Goal: Information Seeking & Learning: Find specific fact

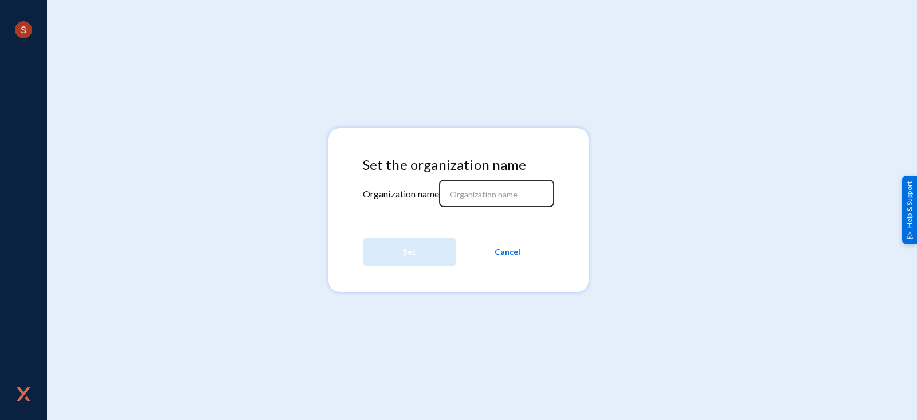
click at [519, 191] on input at bounding box center [499, 194] width 99 height 10
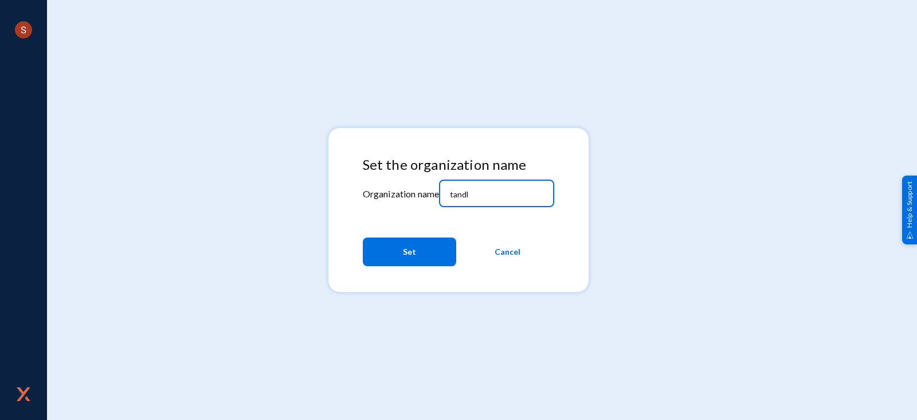
type input "tandl"
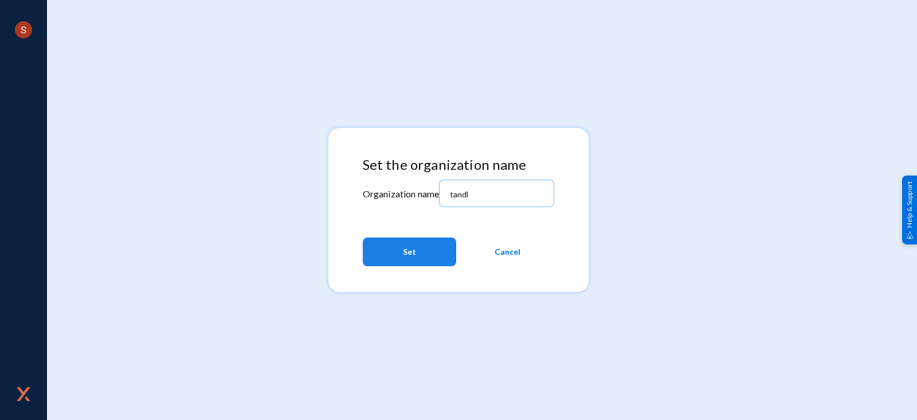
click at [418, 264] on button "Set" at bounding box center [409, 251] width 93 height 29
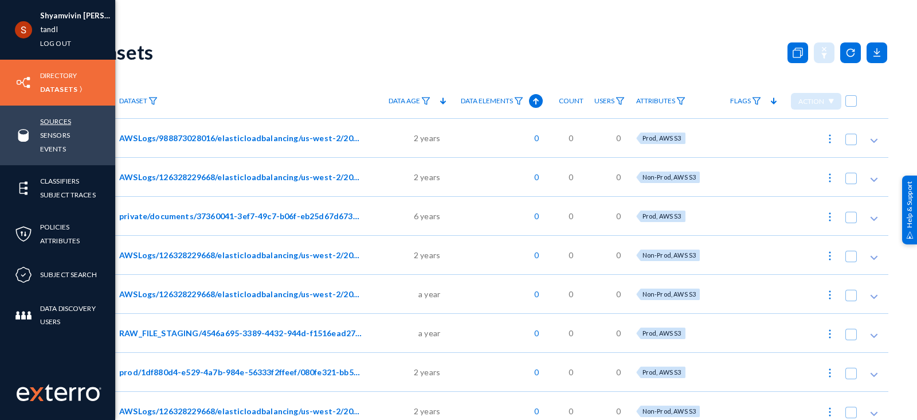
click at [56, 117] on link "Sources" at bounding box center [55, 121] width 31 height 13
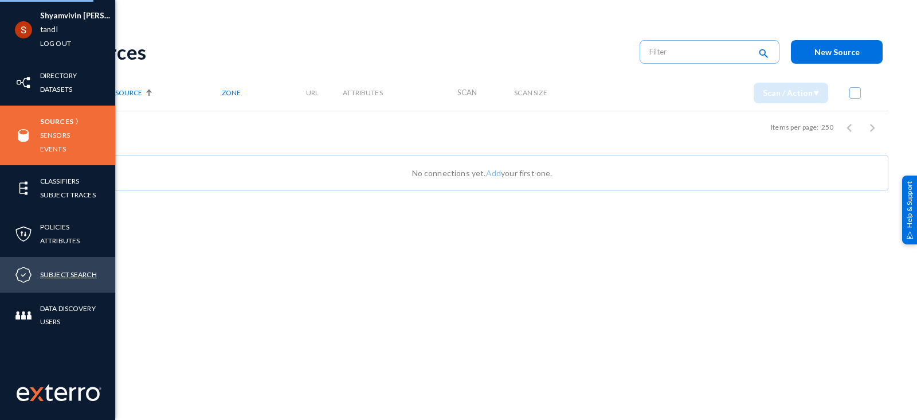
click at [71, 272] on link "Subject Search" at bounding box center [68, 274] width 57 height 13
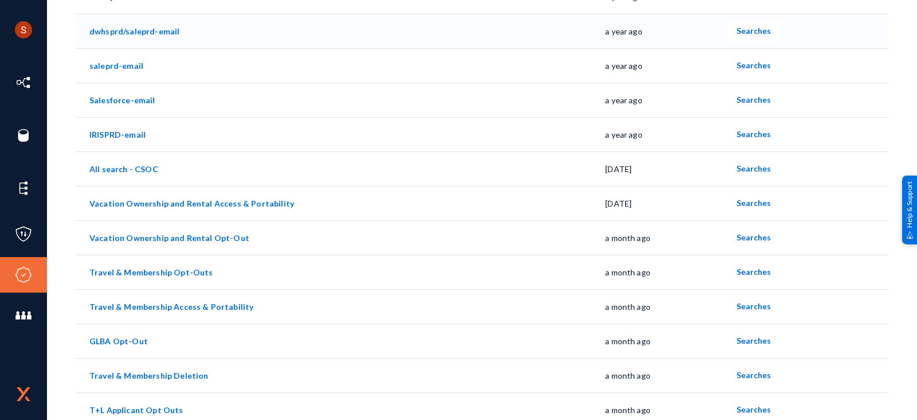
scroll to position [169, 0]
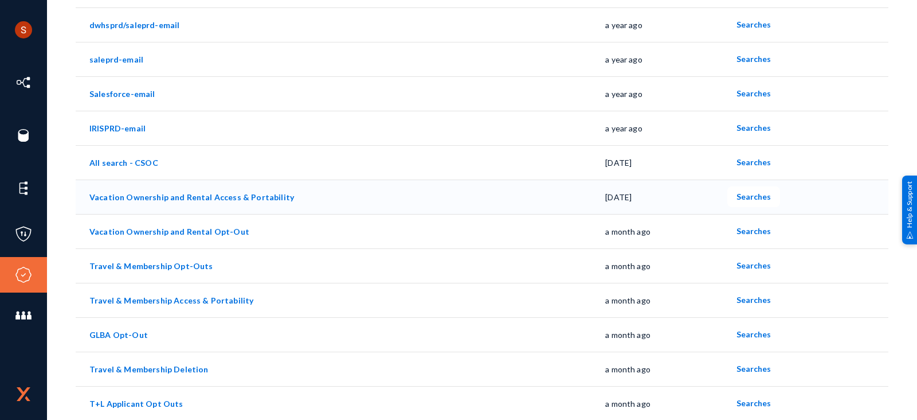
click at [215, 202] on td "Vacation Ownership and Rental Access & Portability" at bounding box center [341, 196] width 530 height 34
click at [208, 193] on link "Vacation Ownership and Rental Access & Portability" at bounding box center [191, 197] width 205 height 10
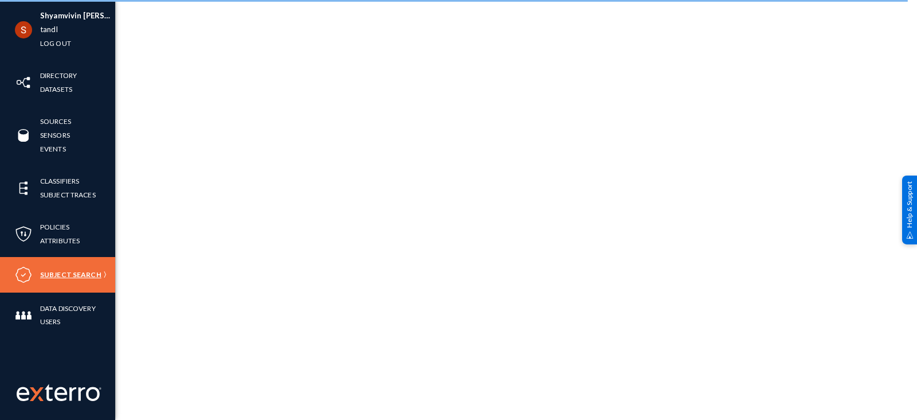
click at [71, 277] on link "Subject Search" at bounding box center [70, 274] width 61 height 13
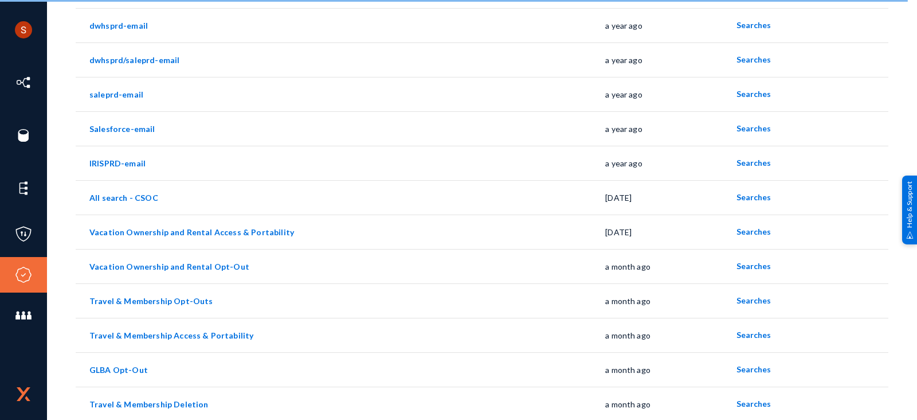
scroll to position [137, 0]
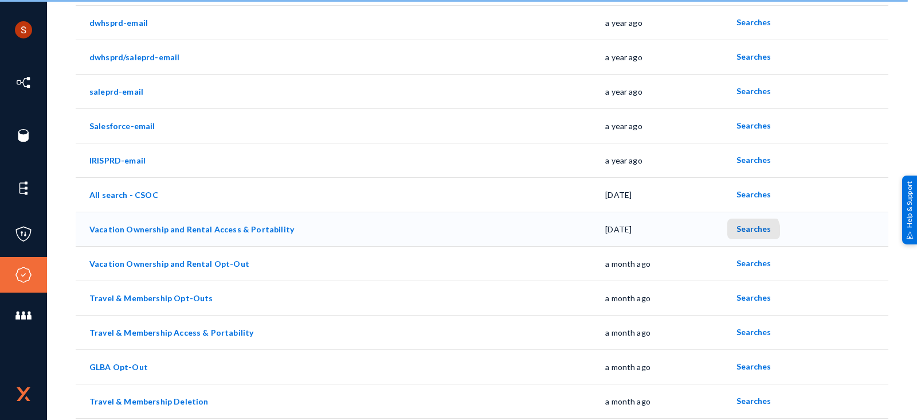
click at [748, 230] on span "Searches" at bounding box center [754, 229] width 34 height 10
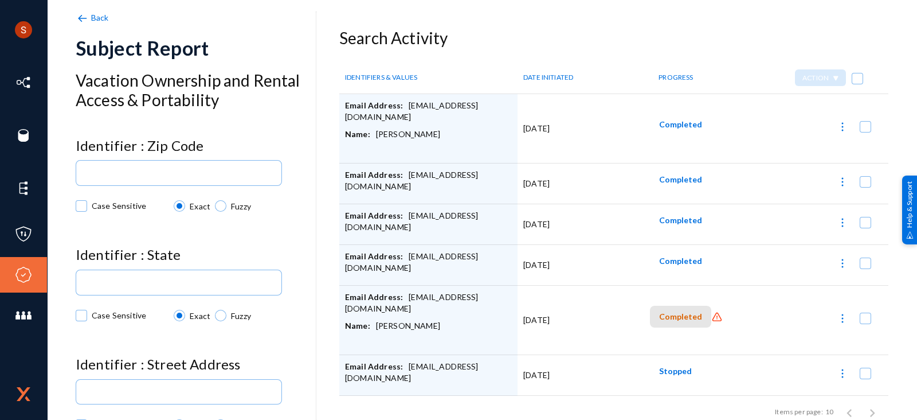
click at [679, 315] on span "Completed" at bounding box center [680, 317] width 43 height 10
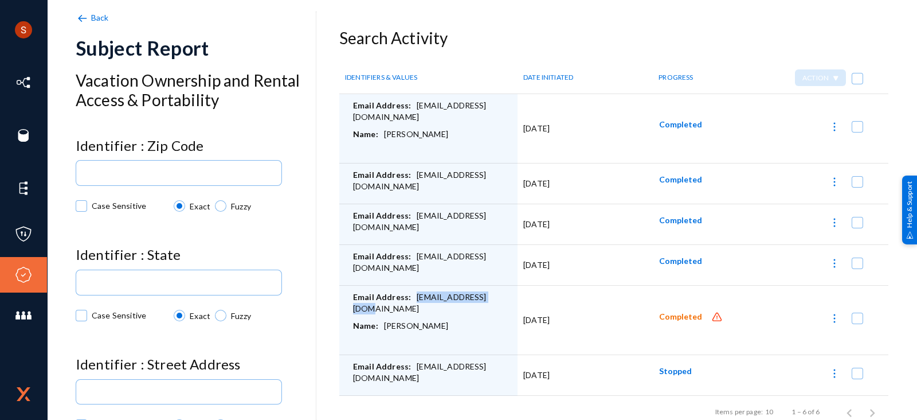
drag, startPoint x: 413, startPoint y: 296, endPoint x: 496, endPoint y: 296, distance: 83.1
click at [496, 296] on div "Email Address: rdwilmo@okstate.edu" at bounding box center [432, 305] width 159 height 29
drag, startPoint x: 454, startPoint y: 326, endPoint x: 382, endPoint y: 323, distance: 71.7
click at [382, 323] on div "Name: Rebecca Wilmoth" at bounding box center [432, 334] width 159 height 29
click at [667, 318] on span "Completed" at bounding box center [680, 317] width 43 height 10
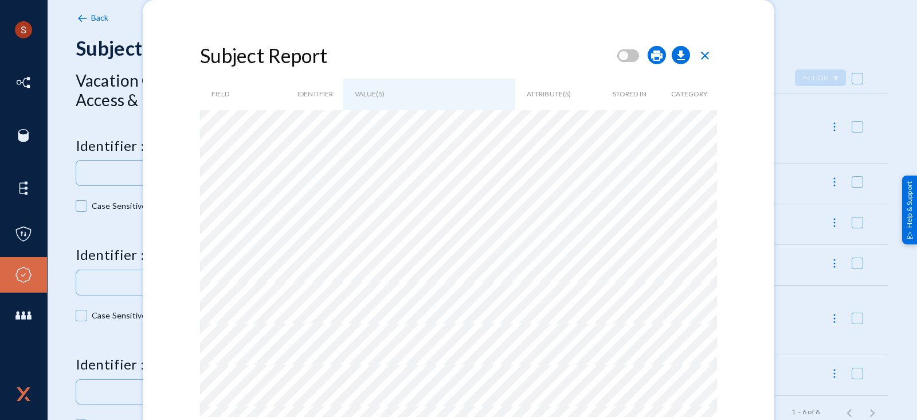
scroll to position [42, 0]
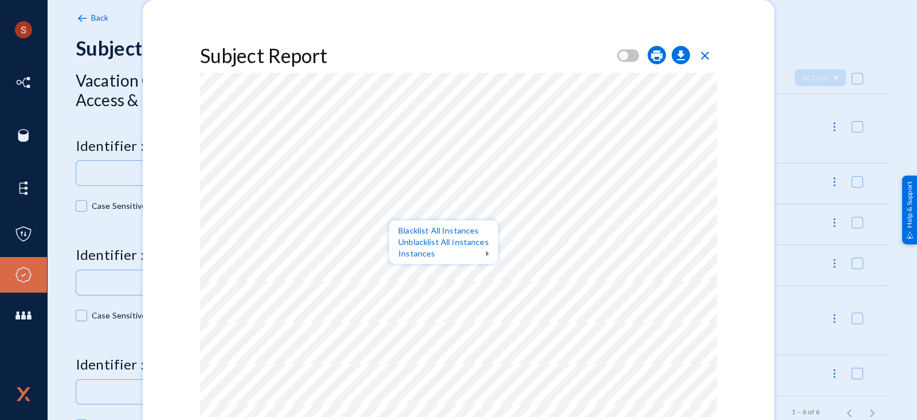
drag, startPoint x: 508, startPoint y: 161, endPoint x: 511, endPoint y: 91, distance: 70.0
click at [511, 91] on div at bounding box center [458, 210] width 917 height 420
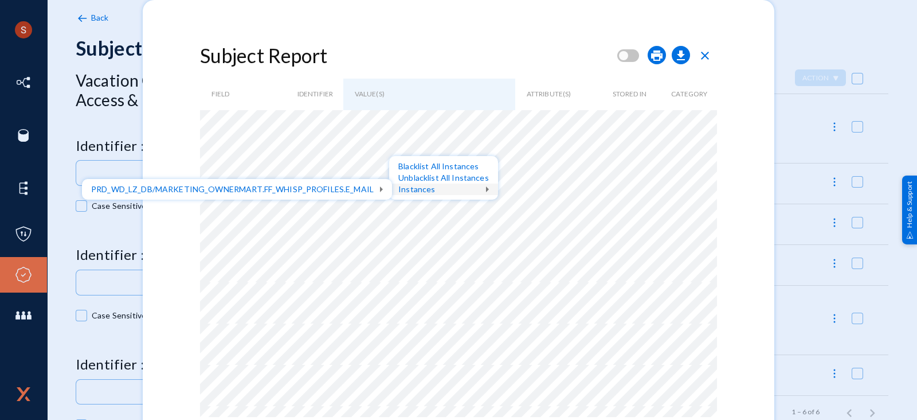
click at [374, 242] on div at bounding box center [458, 210] width 917 height 420
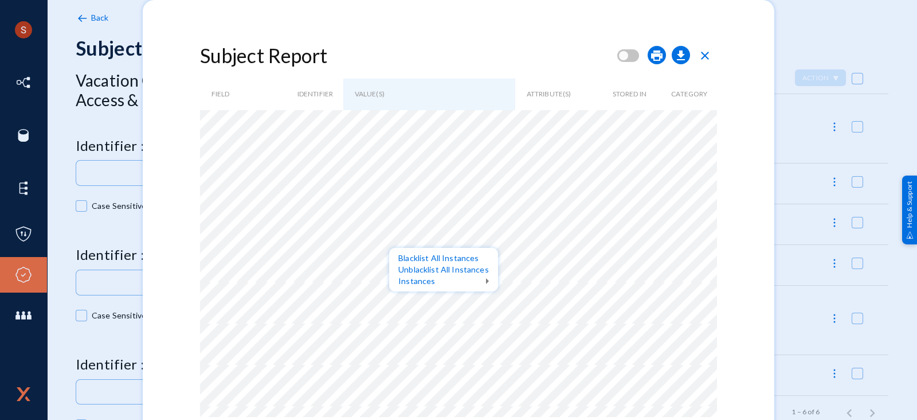
click at [720, 28] on div at bounding box center [458, 210] width 917 height 420
click at [707, 53] on div at bounding box center [458, 210] width 917 height 420
click at [795, 48] on div at bounding box center [458, 210] width 917 height 420
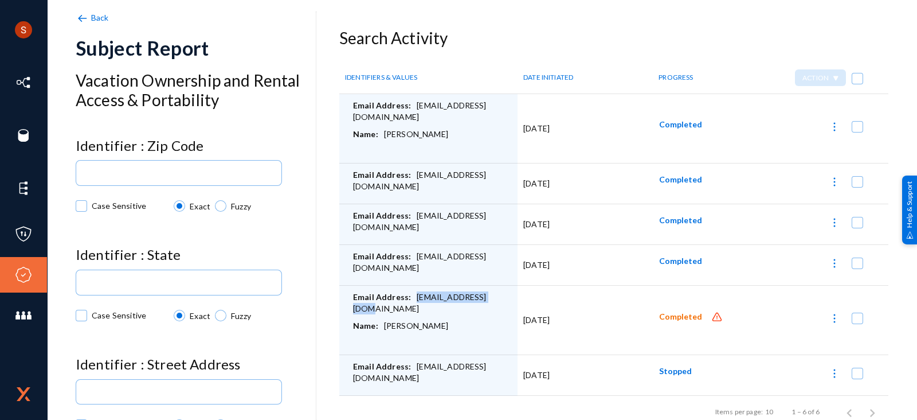
click at [674, 312] on span "Completed" at bounding box center [680, 317] width 43 height 10
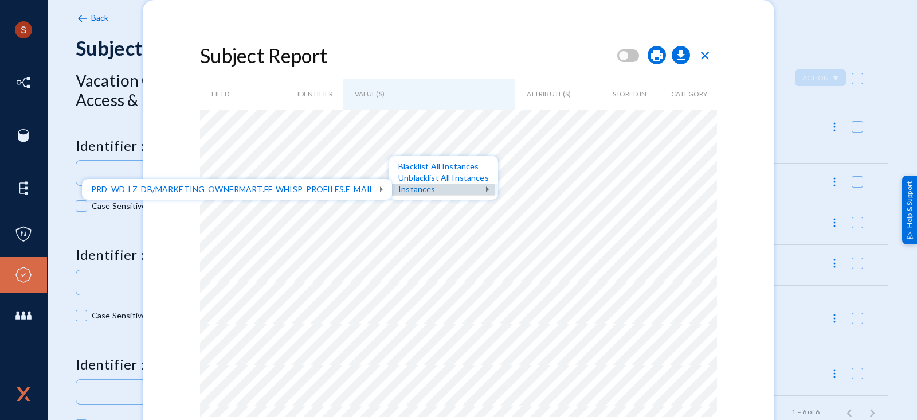
click at [421, 190] on div "Instances" at bounding box center [443, 188] width 109 height 11
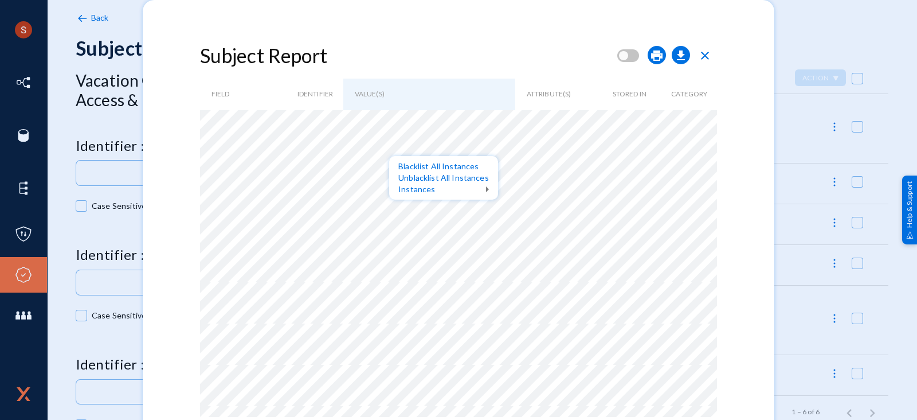
click at [706, 54] on div at bounding box center [458, 210] width 917 height 420
click at [822, 28] on div at bounding box center [458, 210] width 917 height 420
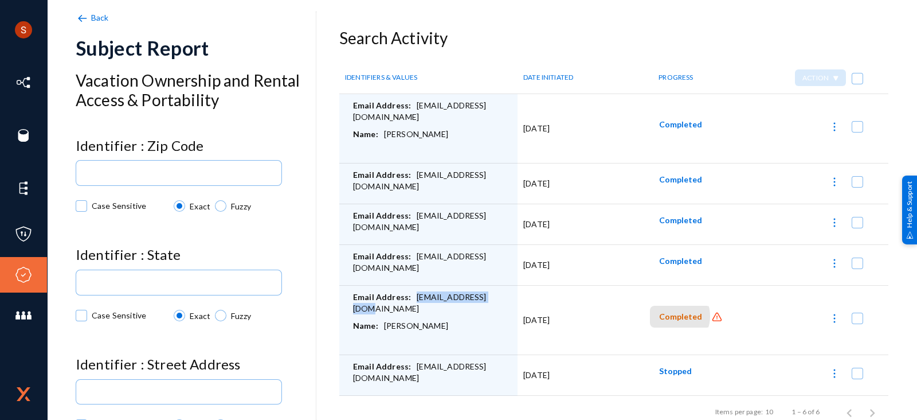
click at [668, 315] on span "Completed" at bounding box center [680, 317] width 43 height 10
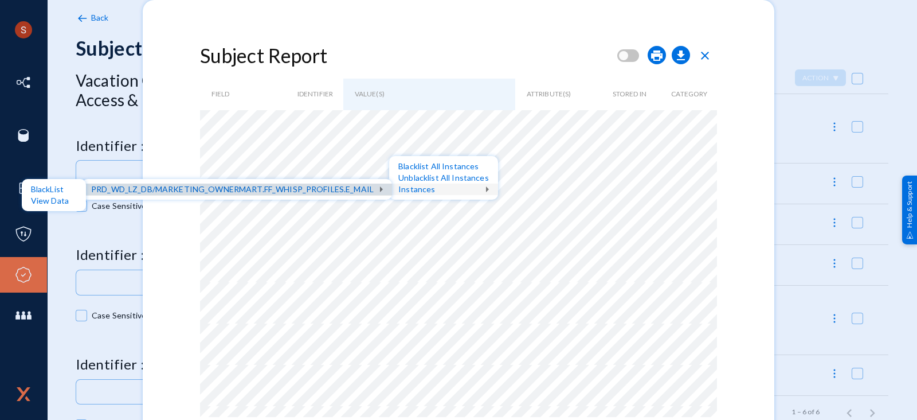
drag, startPoint x: 374, startPoint y: 187, endPoint x: 232, endPoint y: 190, distance: 142.2
click at [232, 190] on div "PRD_WD_LZ_DB/MARKETING_OWNERMART.FF_WHISP_PROFILES.E_MAIL" at bounding box center [237, 188] width 310 height 11
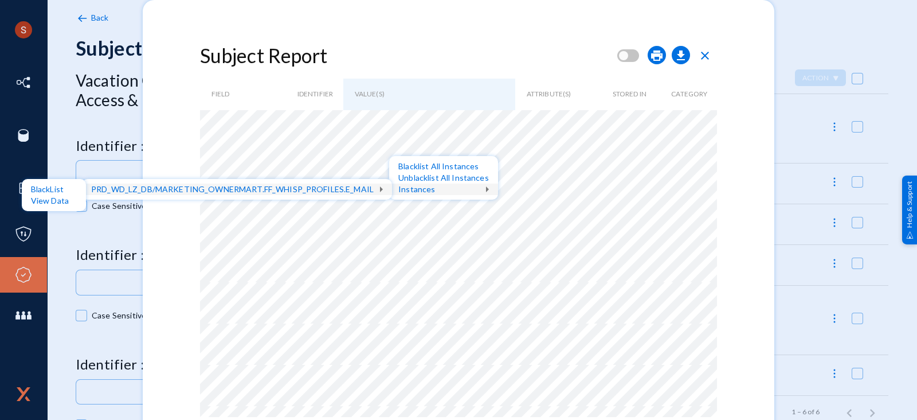
click at [418, 44] on div at bounding box center [458, 210] width 917 height 420
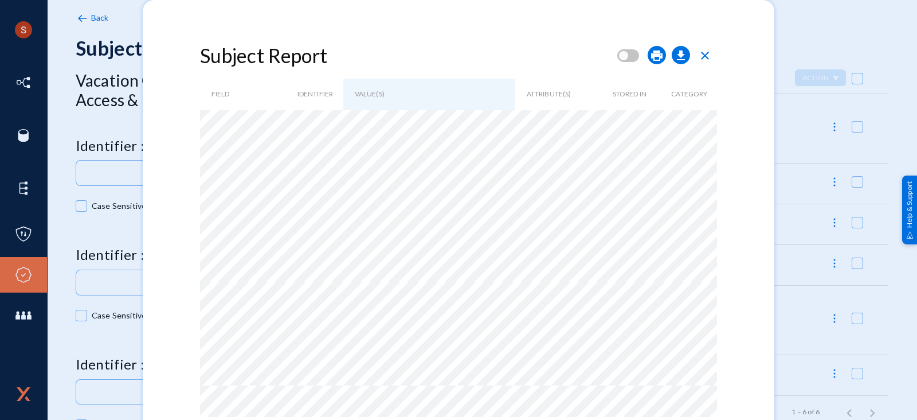
click at [707, 56] on span "close" at bounding box center [705, 56] width 14 height 14
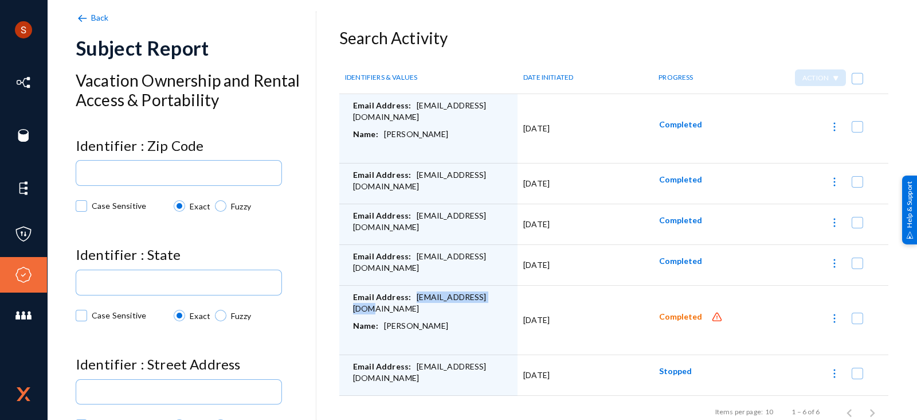
click at [663, 313] on span "Completed" at bounding box center [680, 317] width 43 height 10
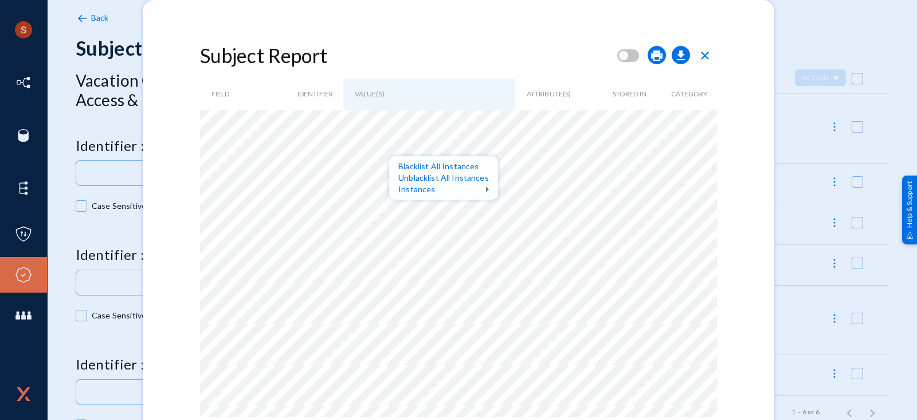
click at [450, 61] on div at bounding box center [458, 210] width 917 height 420
click at [429, 64] on div at bounding box center [458, 210] width 917 height 420
click at [814, 40] on div at bounding box center [458, 210] width 917 height 420
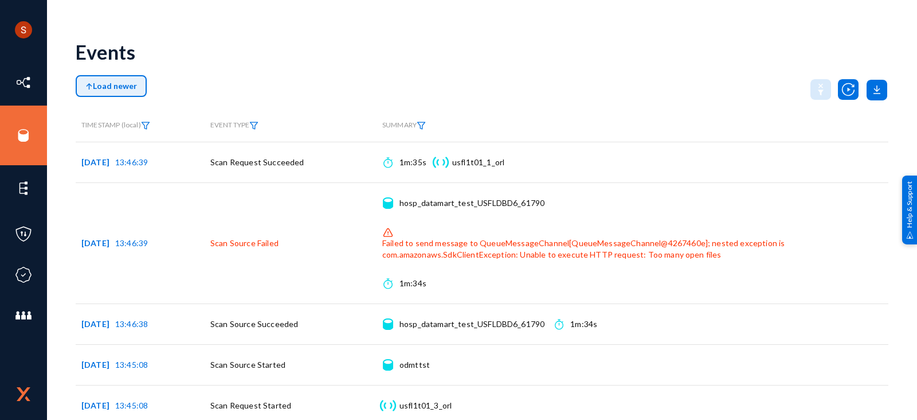
click at [122, 79] on button "Load newer" at bounding box center [111, 86] width 71 height 22
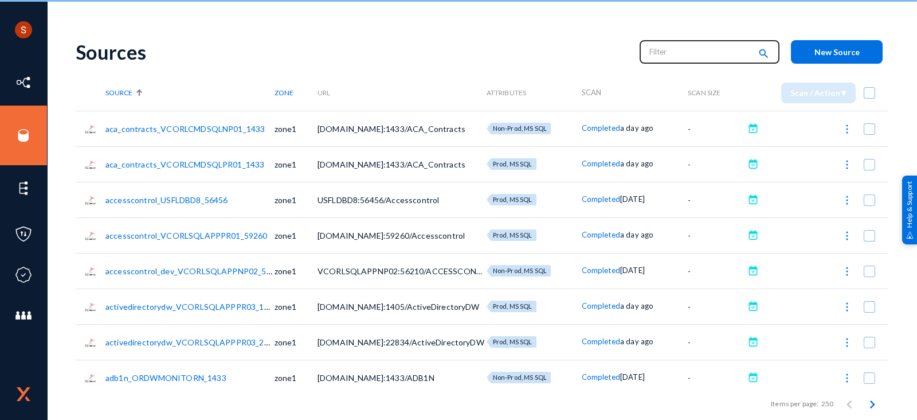
click at [661, 54] on input "text" at bounding box center [699, 51] width 101 height 17
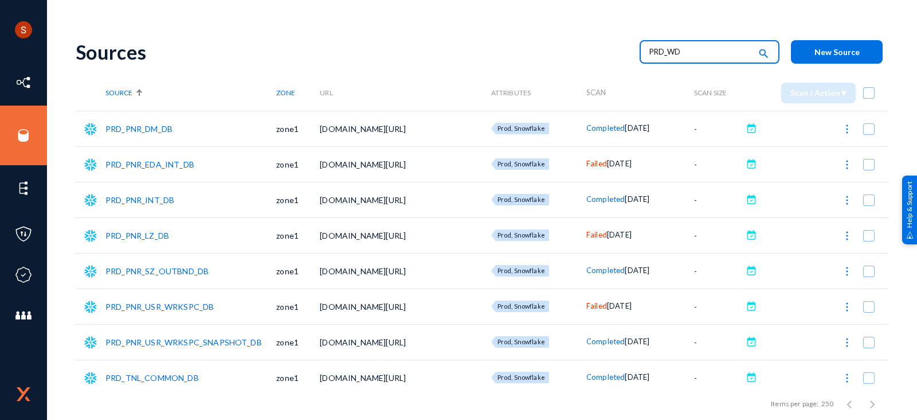
type input "PRD_WD"
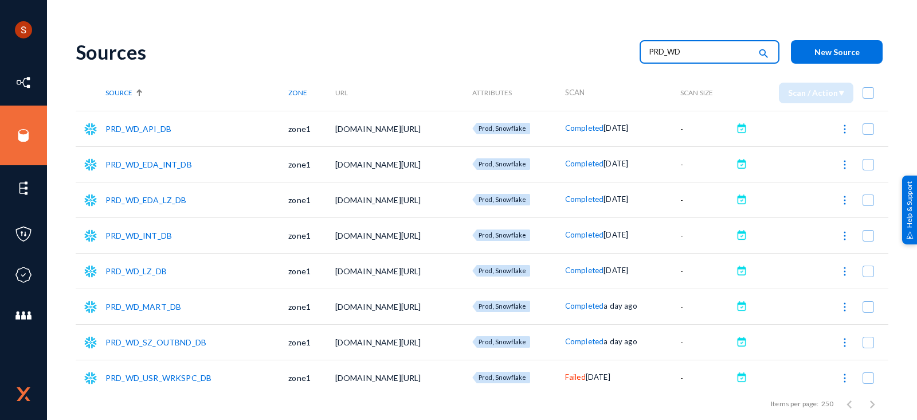
click at [147, 269] on link "PRD_WD_LZ_DB" at bounding box center [135, 271] width 61 height 10
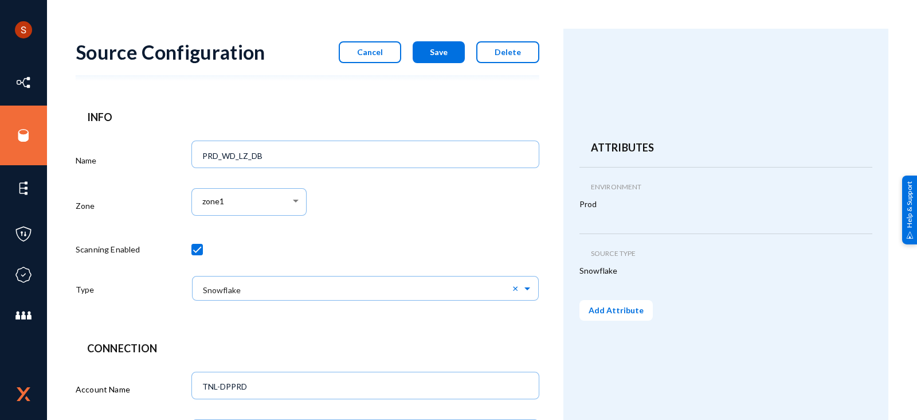
scroll to position [553, 0]
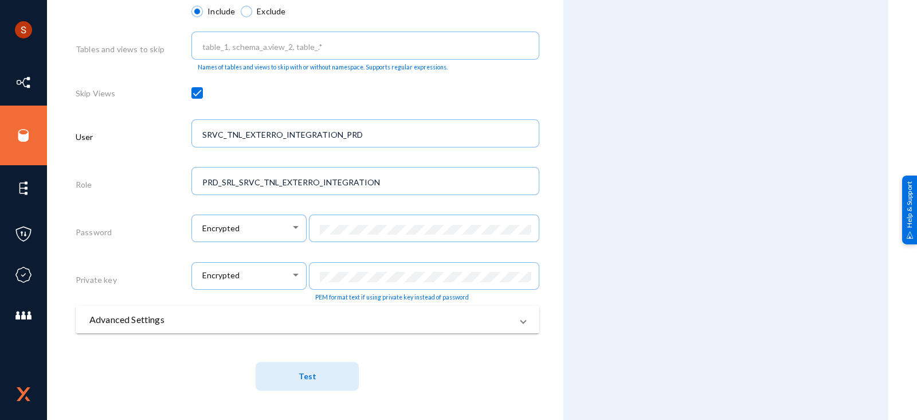
click at [260, 325] on mat-panel-title "Advanced Settings" at bounding box center [300, 319] width 422 height 14
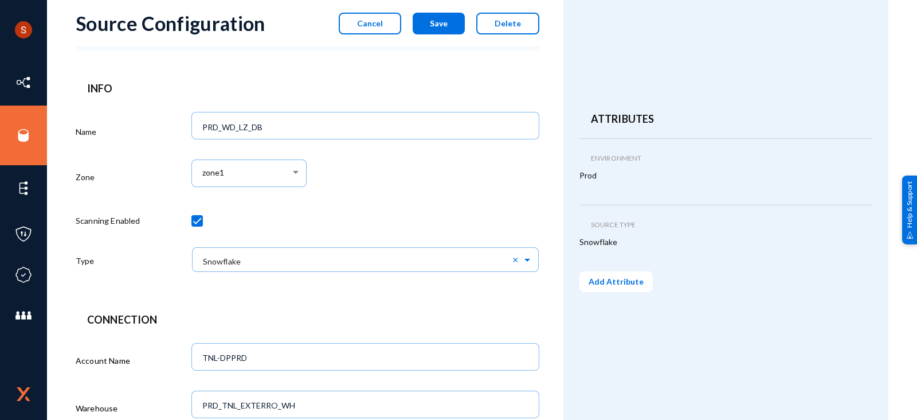
scroll to position [0, 0]
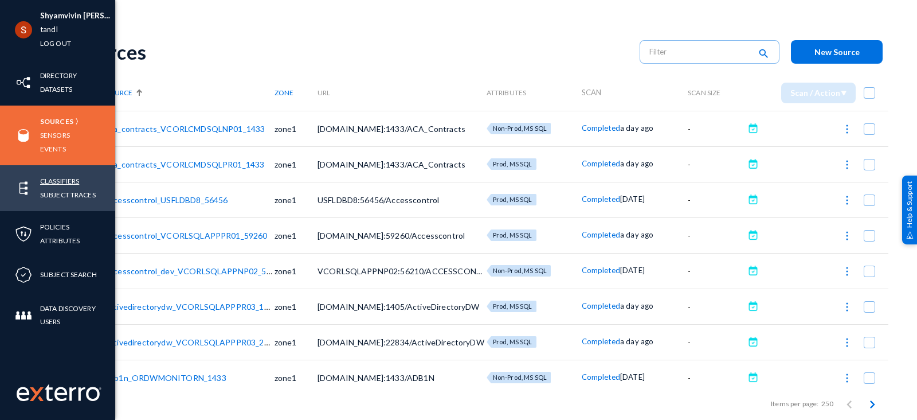
click at [58, 179] on link "Classifiers" at bounding box center [59, 180] width 39 height 13
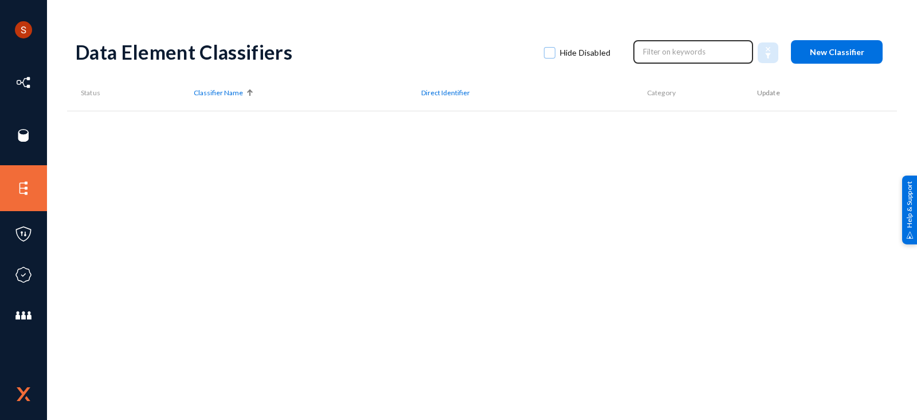
click at [686, 48] on input "text" at bounding box center [693, 51] width 101 height 17
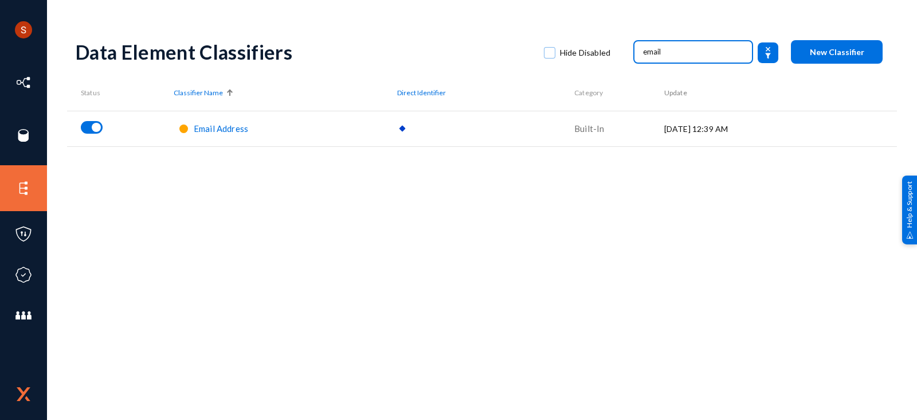
type input "email"
click at [220, 126] on span "Email Address" at bounding box center [221, 128] width 54 height 10
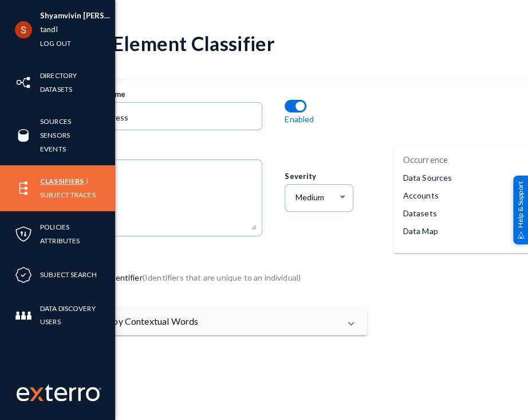
click at [49, 180] on link "Classifiers" at bounding box center [62, 180] width 44 height 13
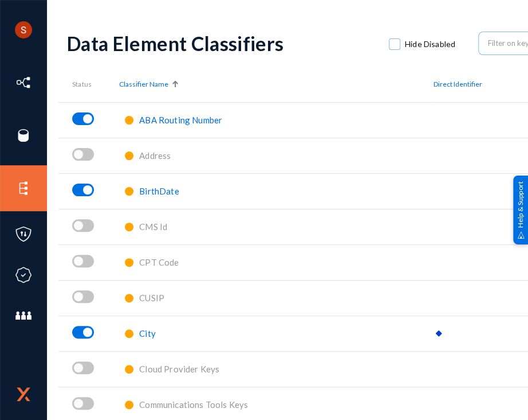
scroll to position [0, 229]
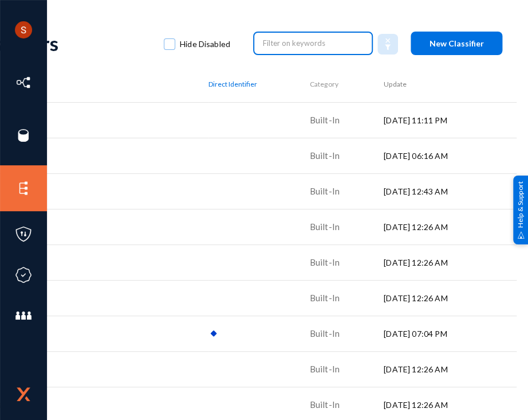
click at [280, 42] on input "text" at bounding box center [313, 42] width 101 height 17
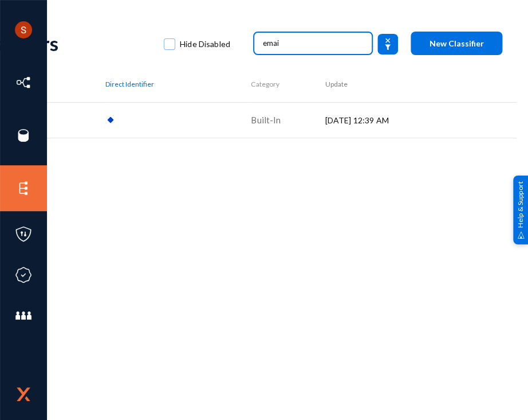
scroll to position [0, 0]
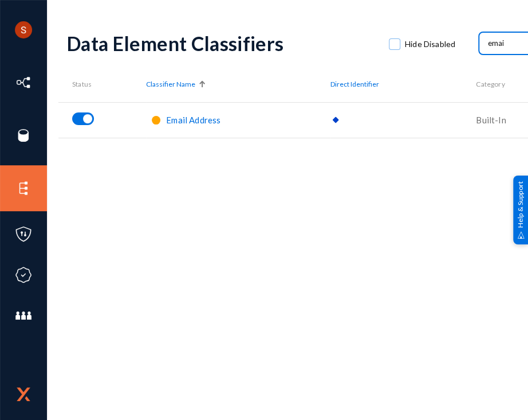
type input "emai"
click at [183, 117] on span "Email Address" at bounding box center [193, 120] width 54 height 10
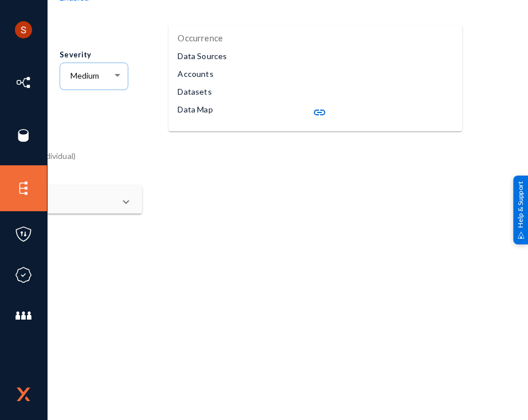
scroll to position [0, 229]
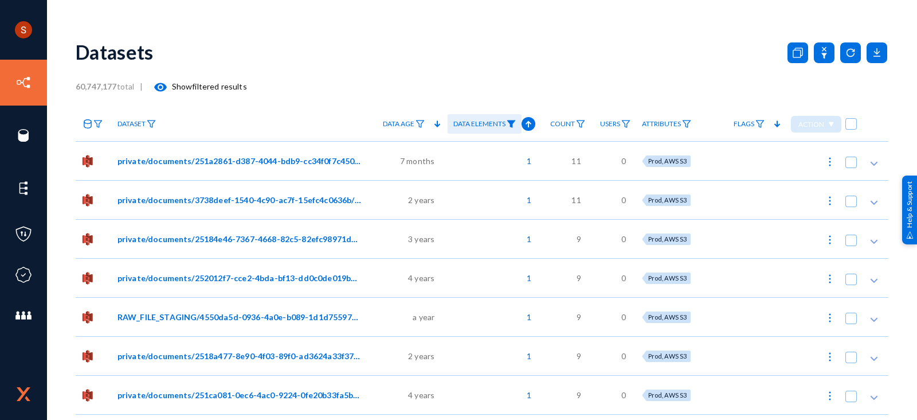
click at [87, 123] on icon at bounding box center [88, 123] width 8 height 9
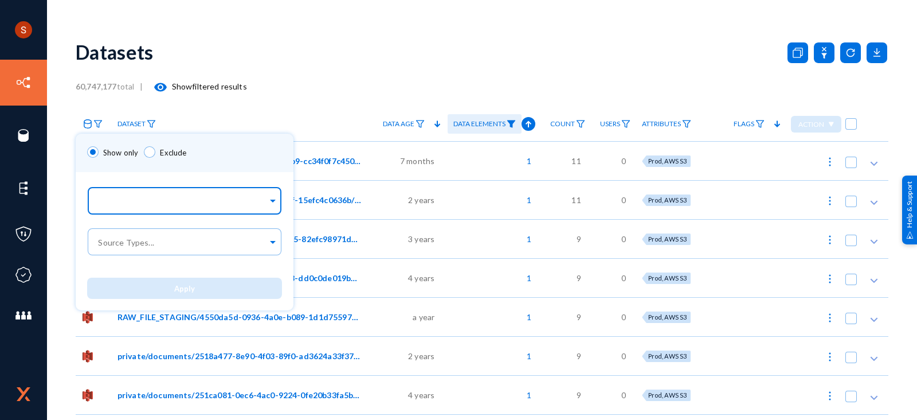
click at [175, 198] on input "text" at bounding box center [181, 202] width 171 height 11
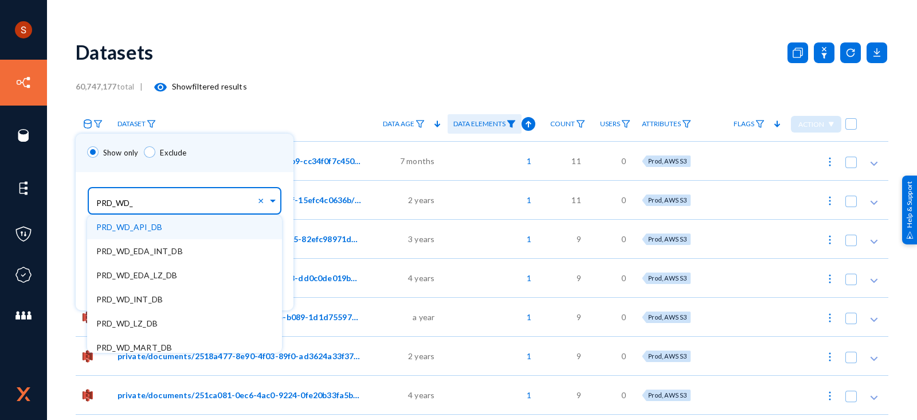
type input "PRD_WD_L"
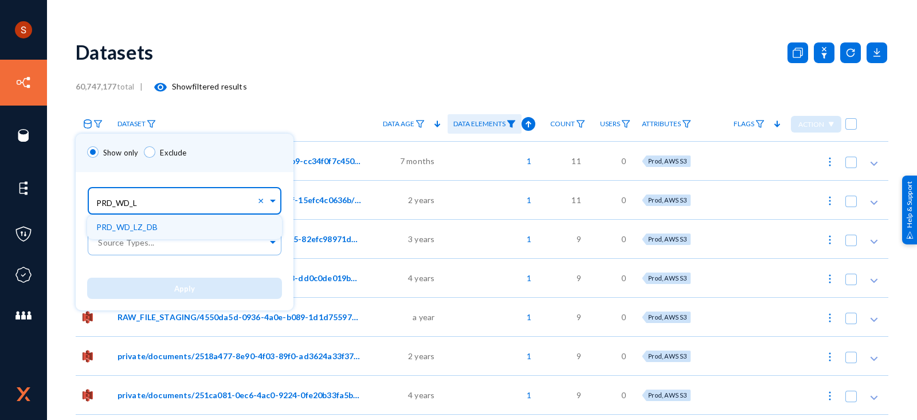
click at [123, 225] on span "PRD_WD_LZ_DB" at bounding box center [126, 227] width 61 height 10
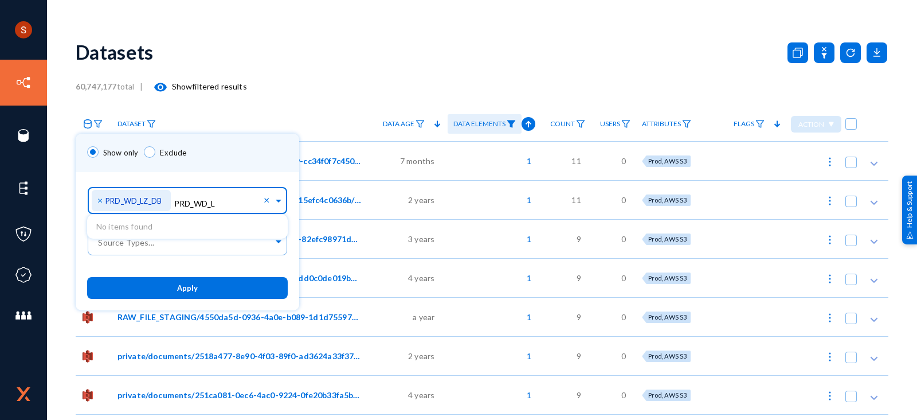
click at [248, 144] on div "Show only Exclude" at bounding box center [188, 153] width 224 height 38
click at [184, 288] on span "Apply" at bounding box center [187, 288] width 21 height 9
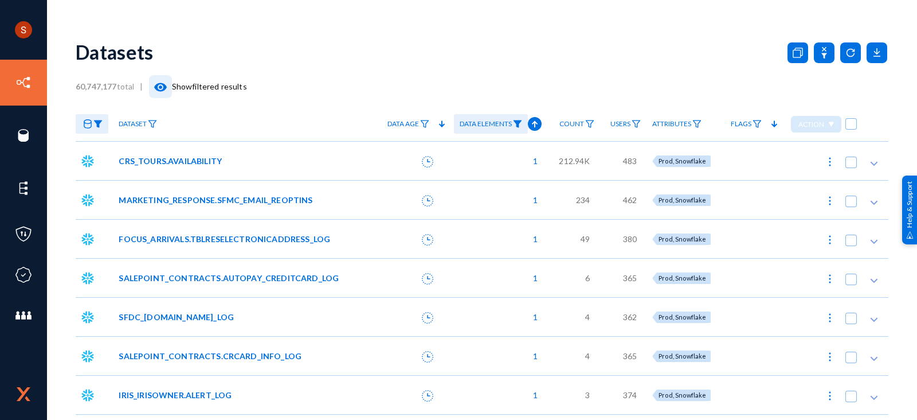
click at [162, 85] on mat-icon "visibility" at bounding box center [161, 87] width 14 height 14
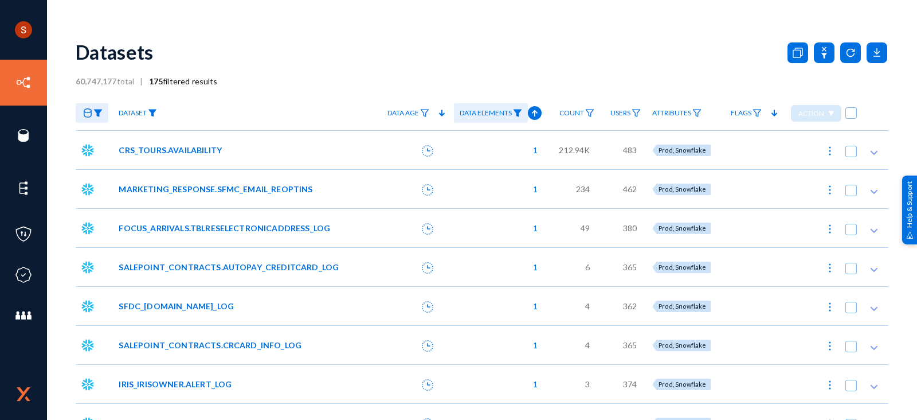
click at [151, 111] on img at bounding box center [152, 113] width 9 height 8
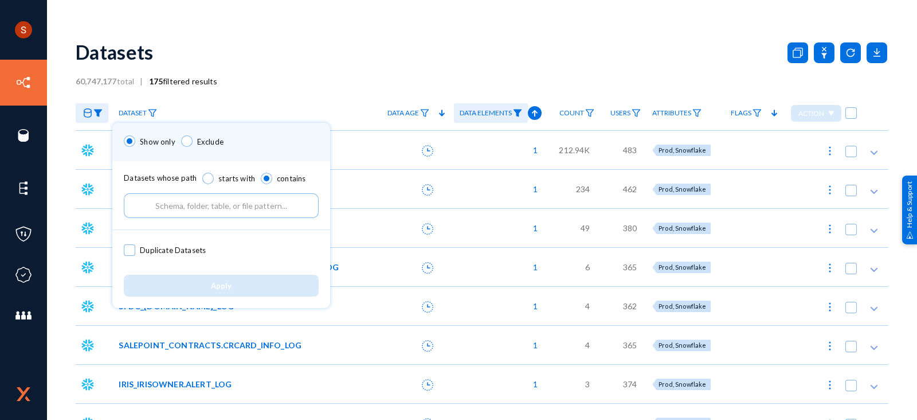
click at [213, 205] on input "text" at bounding box center [221, 205] width 195 height 25
paste input "PRD_WD_LZ_DB/MARKETING_OWNERMART.FF_WHISP_PROFILES.E_MAIL"
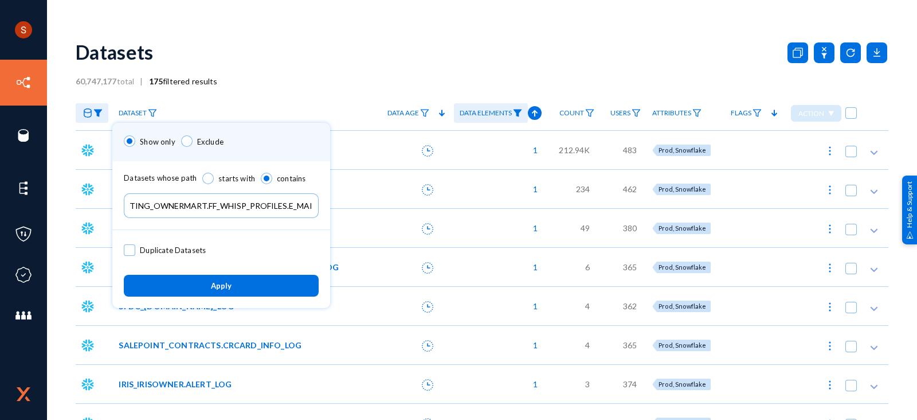
type input "PRD_WD_LZ_DB/MARKETING_OWNERMART.FF_WHISP_PROFILES.E_MAIL"
click at [222, 279] on button "Apply" at bounding box center [221, 285] width 195 height 21
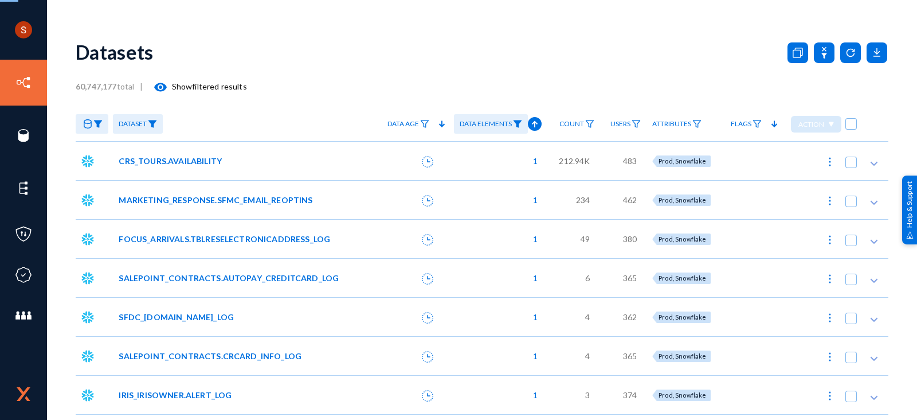
checkbox input "true"
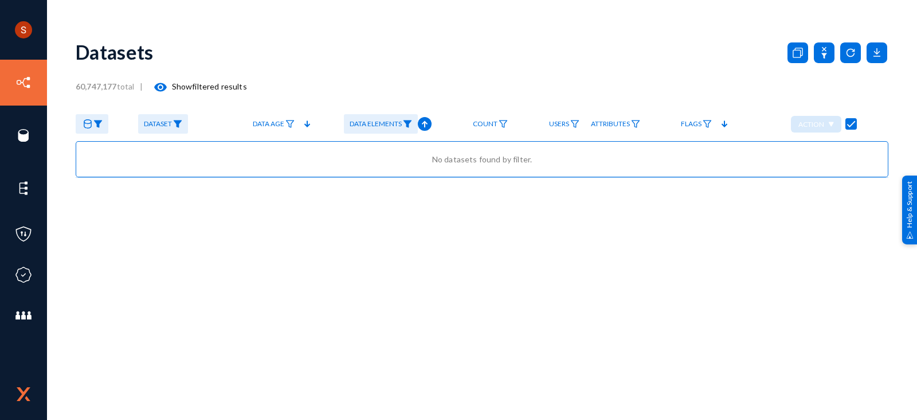
click at [175, 126] on img at bounding box center [177, 124] width 9 height 8
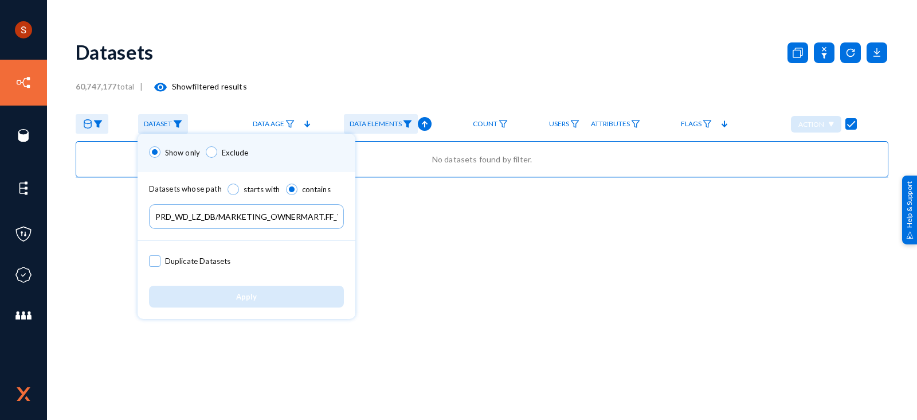
click at [313, 207] on input "PRD_WD_LZ_DB/MARKETING_OWNERMART.FF_WHISP_PROFILES.E_MAIL" at bounding box center [246, 216] width 195 height 25
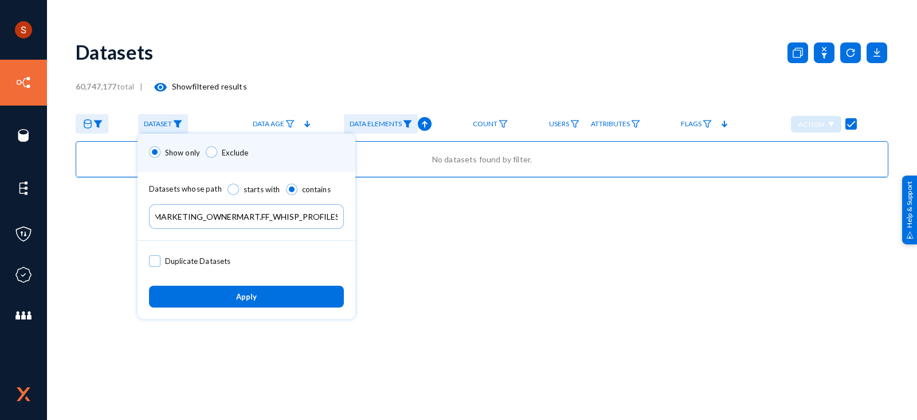
scroll to position [0, 62]
type input "PRD_WD_LZ_DB/MARKETING_OWNERMART.FF_WHISP_PROFILES"
click at [257, 293] on button "Apply" at bounding box center [246, 295] width 195 height 21
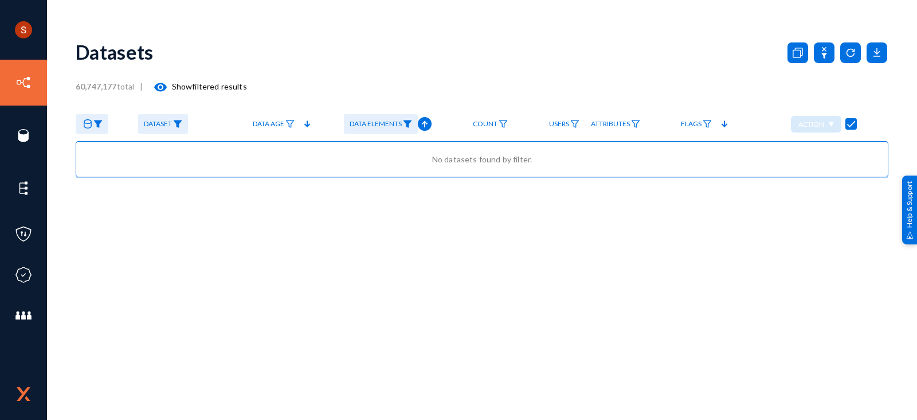
click at [169, 124] on span "Dataset" at bounding box center [158, 124] width 28 height 8
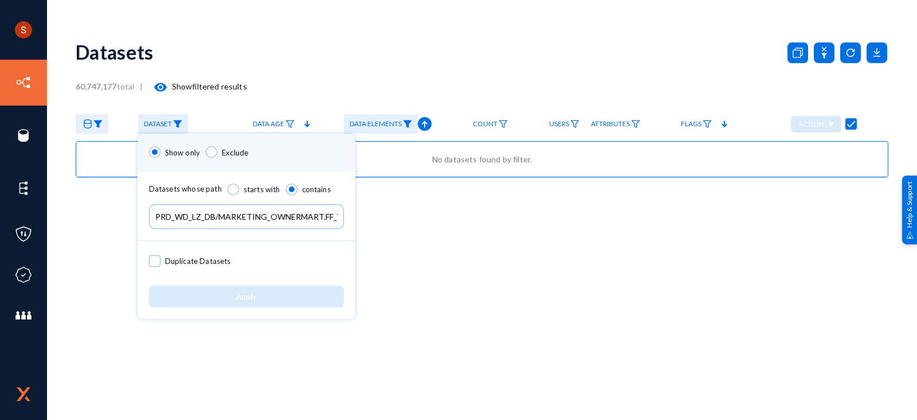
click at [166, 221] on input "PRD_WD_LZ_DB/MARKETING_OWNERMART.FF_WHISP_PROFILES" at bounding box center [246, 216] width 195 height 25
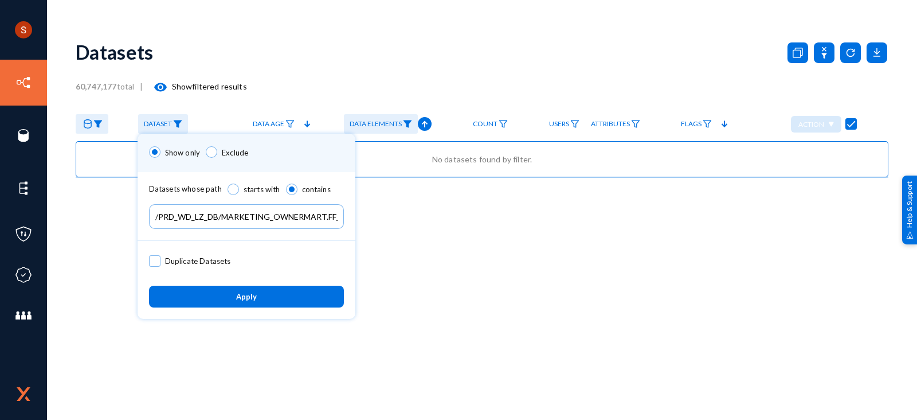
type input "/PRD_WD_LZ_DB/MARKETING_OWNERMART.FF_WHISP_PROFILES"
click at [241, 285] on button "Apply" at bounding box center [246, 295] width 195 height 21
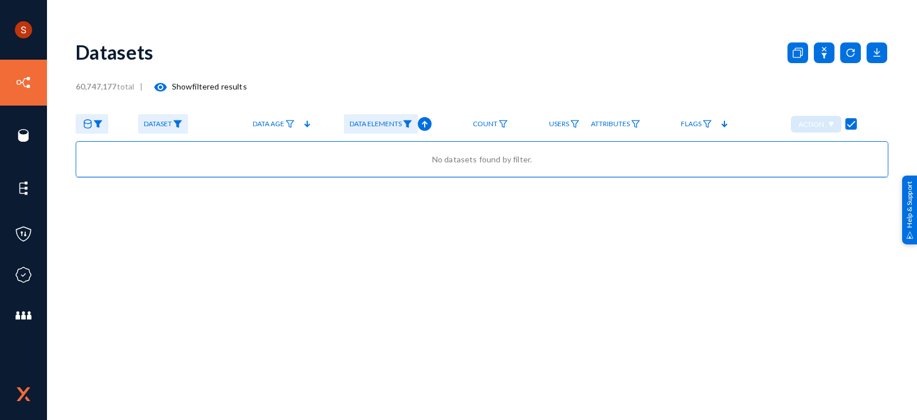
click at [175, 122] on img at bounding box center [177, 124] width 9 height 8
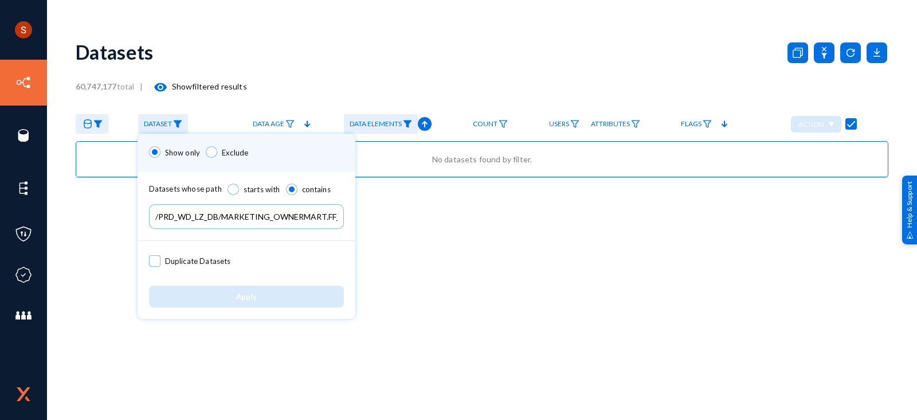
click at [193, 216] on input "/PRD_WD_LZ_DB/MARKETING_OWNERMART.FF_WHISP_PROFILES" at bounding box center [246, 216] width 195 height 25
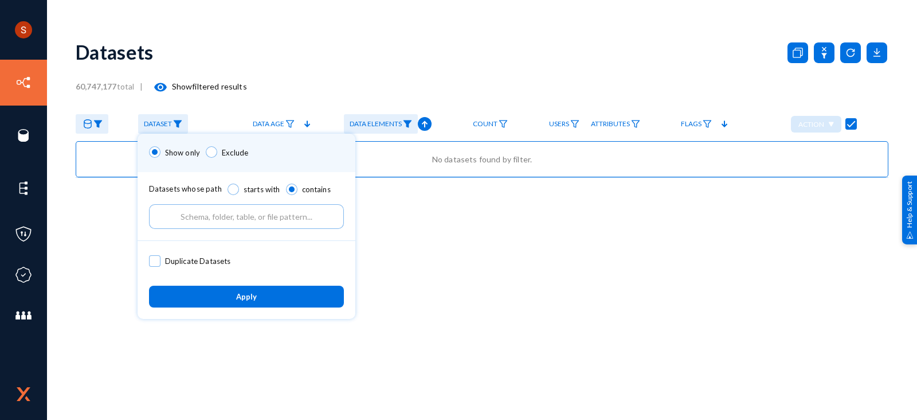
click at [237, 292] on span "Apply" at bounding box center [246, 296] width 21 height 9
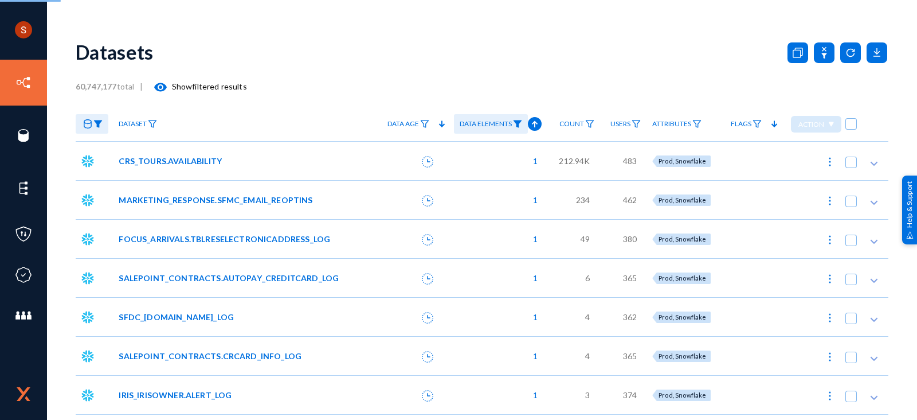
checkbox input "false"
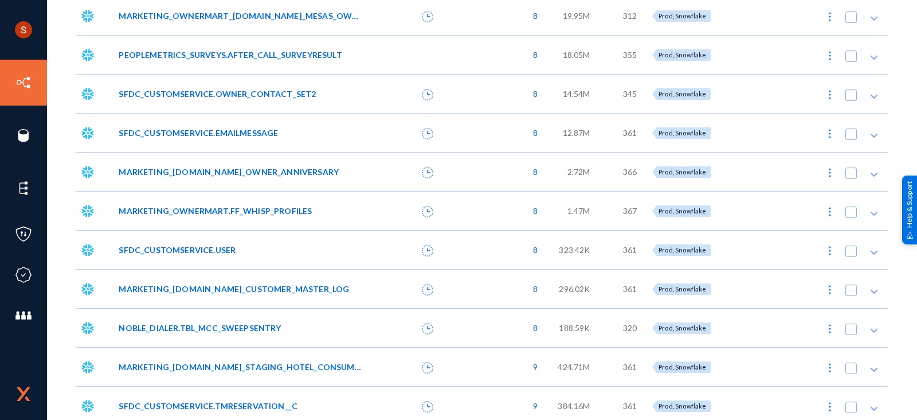
click at [175, 210] on span "MARKETING_OWNERMART.FF_WHISP_PROFILES" at bounding box center [215, 211] width 193 height 12
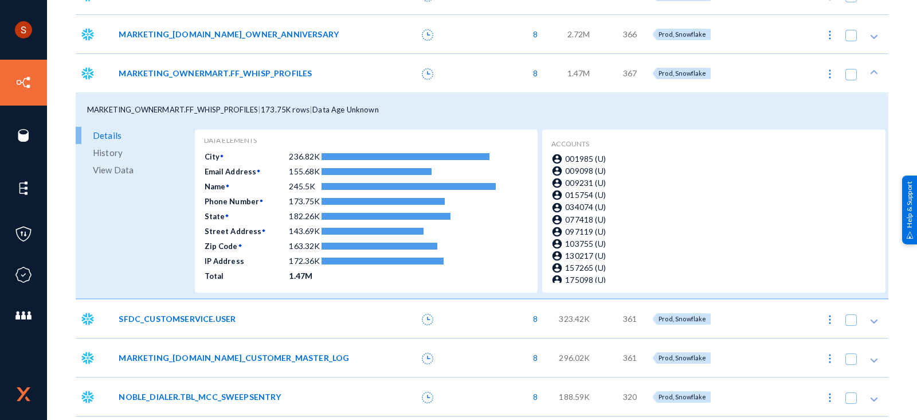
scroll to position [5545, 0]
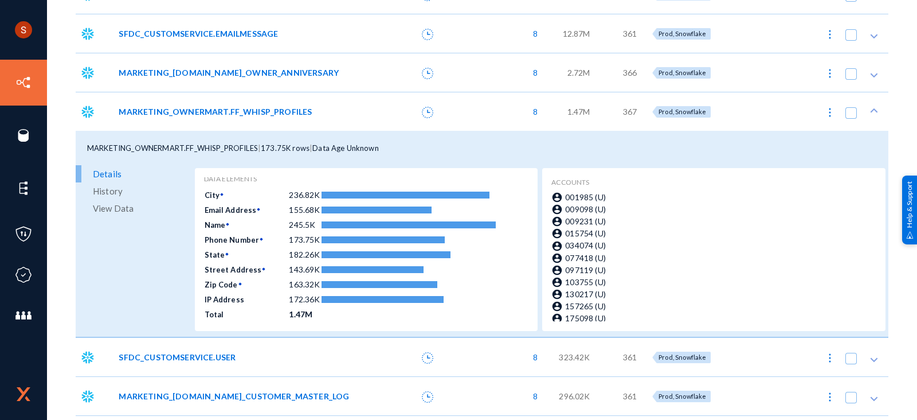
click at [106, 210] on span "View Data" at bounding box center [113, 207] width 41 height 17
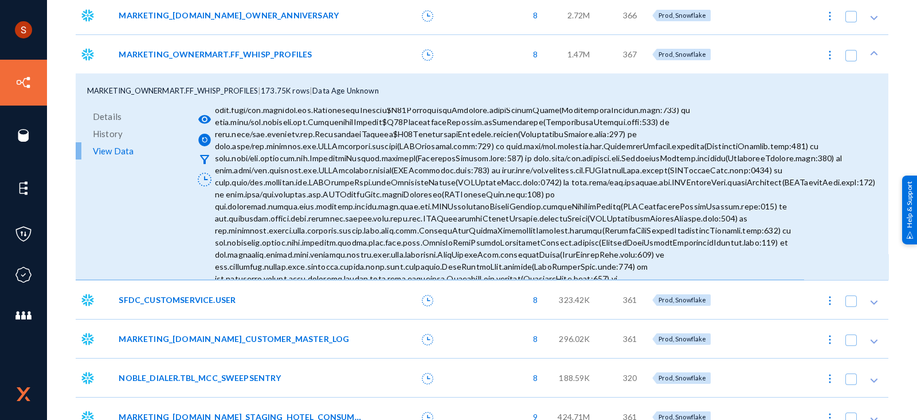
scroll to position [5603, 0]
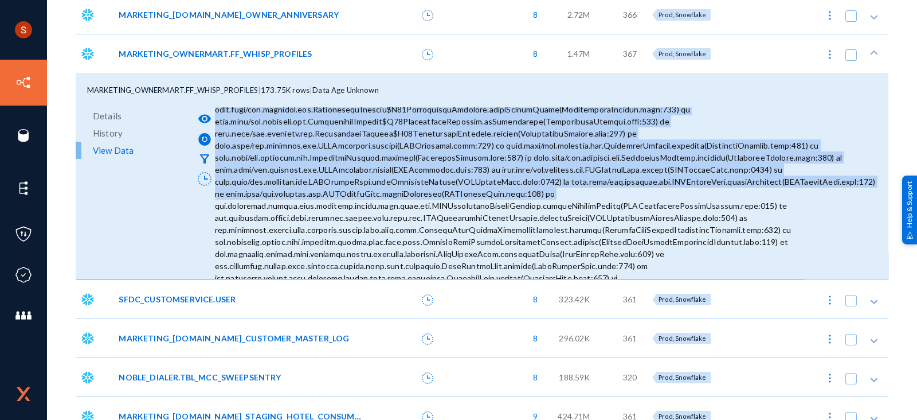
drag, startPoint x: 524, startPoint y: 197, endPoint x: 213, endPoint y: 108, distance: 323.8
click at [213, 108] on div "visibility filter_alt" at bounding box center [540, 193] width 691 height 170
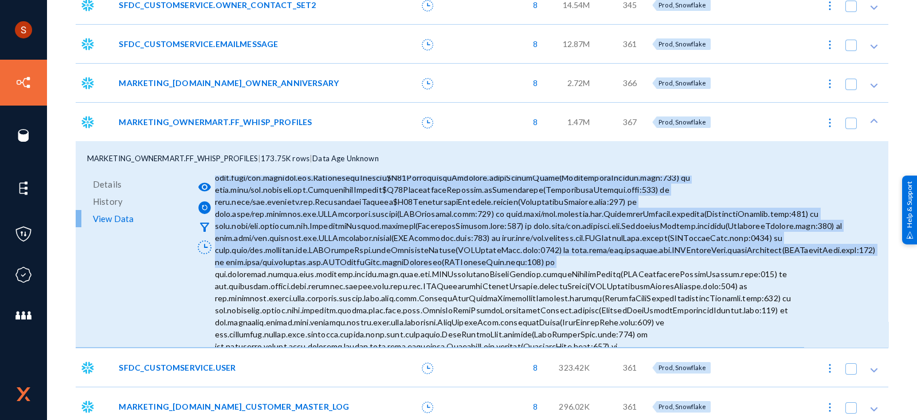
scroll to position [5534, 0]
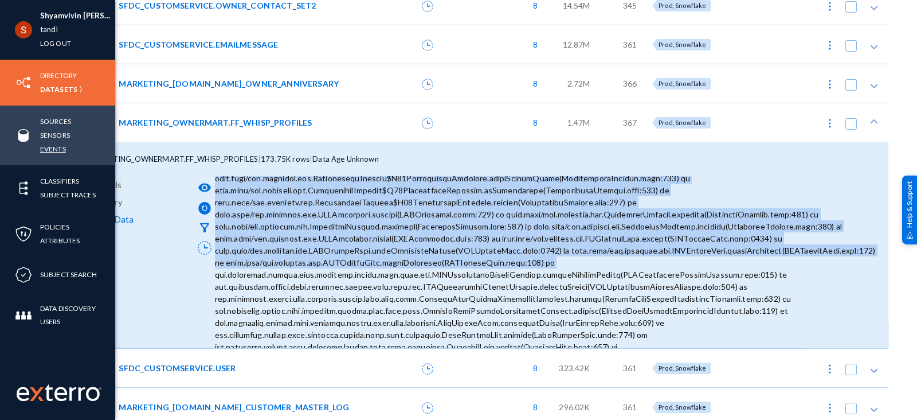
click at [49, 146] on link "Events" at bounding box center [53, 148] width 26 height 13
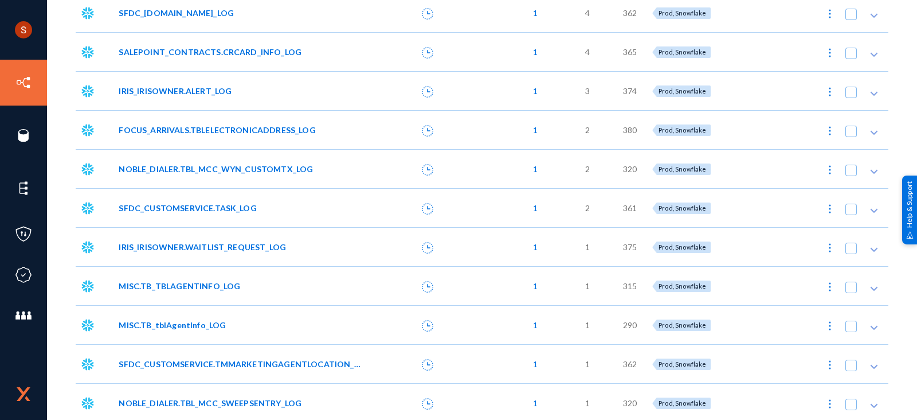
scroll to position [5446, 0]
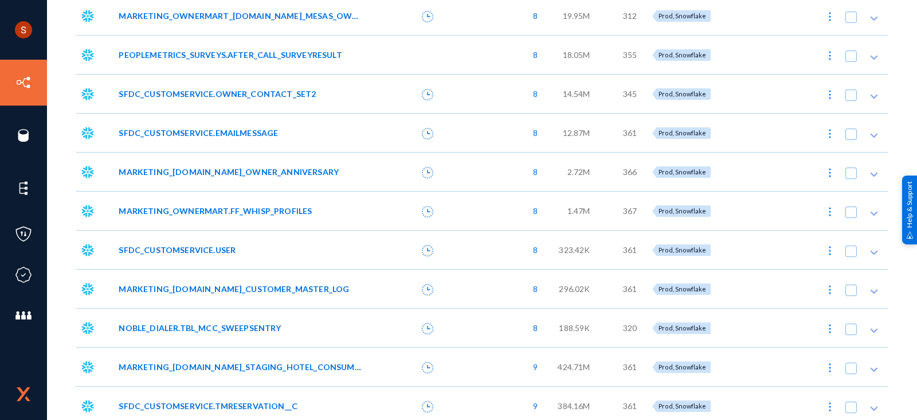
click at [199, 207] on span "MARKETING_OWNERMART.FF_WHISP_PROFILES" at bounding box center [215, 211] width 193 height 12
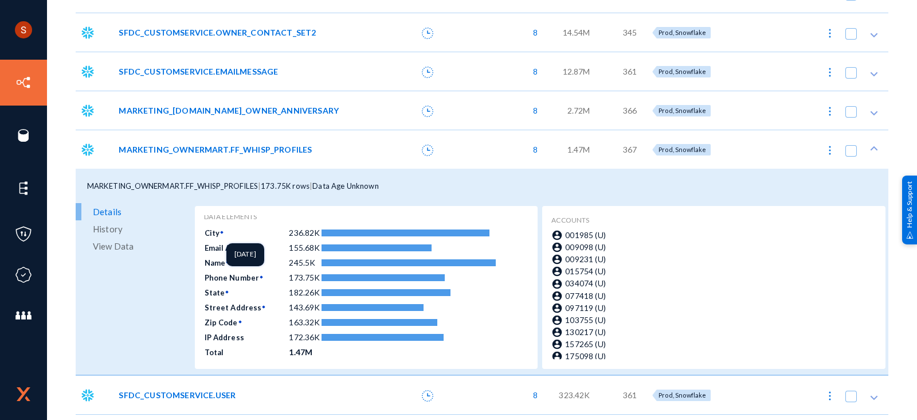
scroll to position [0, 0]
